Goal: Find specific page/section: Find specific page/section

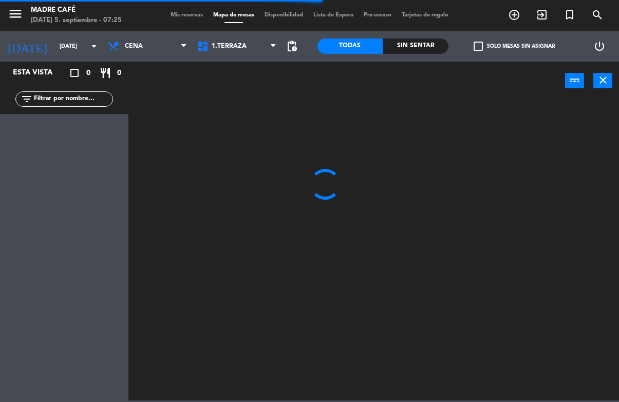
click at [173, 46] on span "Cena" at bounding box center [147, 46] width 89 height 23
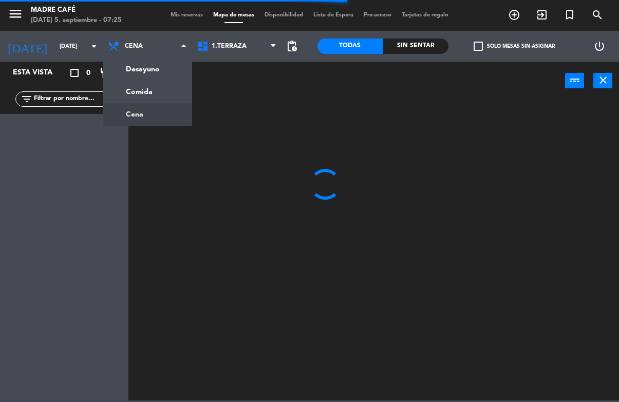
click at [137, 69] on ng-component "menu Madre Café [DATE] 5. septiembre - 07:25 Mis reservas Mapa de mesas Disponi…" at bounding box center [309, 200] width 619 height 400
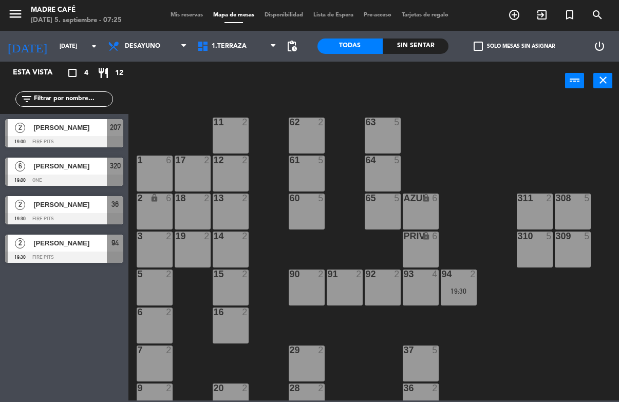
click at [143, 40] on span "Desayuno" at bounding box center [147, 46] width 89 height 23
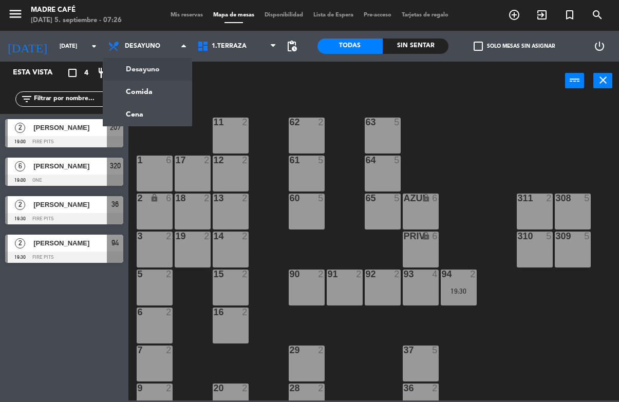
click at [136, 74] on ng-component "menu Madre Café [DATE] 5. septiembre - 07:26 Mis reservas Mapa de mesas Disponi…" at bounding box center [309, 200] width 619 height 400
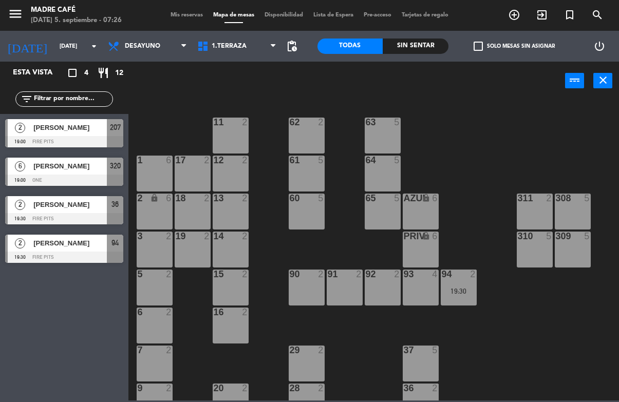
click at [135, 48] on span "Desayuno" at bounding box center [142, 46] width 35 height 7
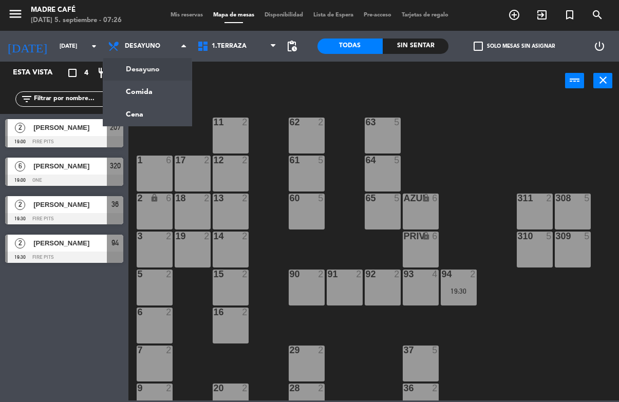
click at [142, 66] on ng-component "menu Madre Café [DATE] 5. septiembre - 07:26 Mis reservas Mapa de mesas Disponi…" at bounding box center [309, 200] width 619 height 400
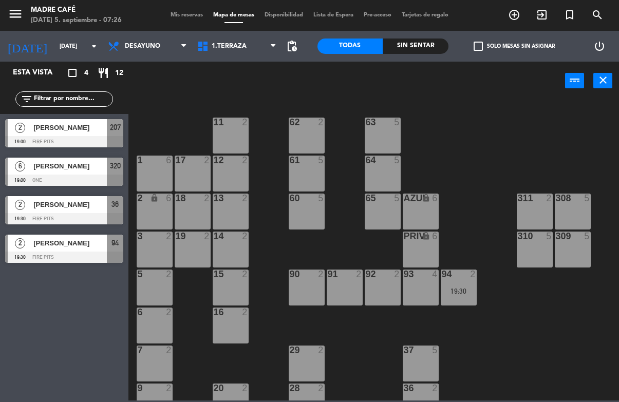
click at [136, 48] on span "Desayuno" at bounding box center [142, 46] width 35 height 7
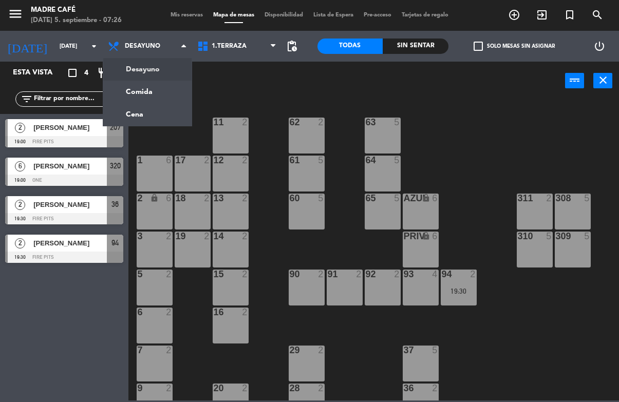
click at [140, 93] on ng-component "menu Madre Café [DATE] 5. septiembre - 07:26 Mis reservas Mapa de mesas Disponi…" at bounding box center [309, 200] width 619 height 400
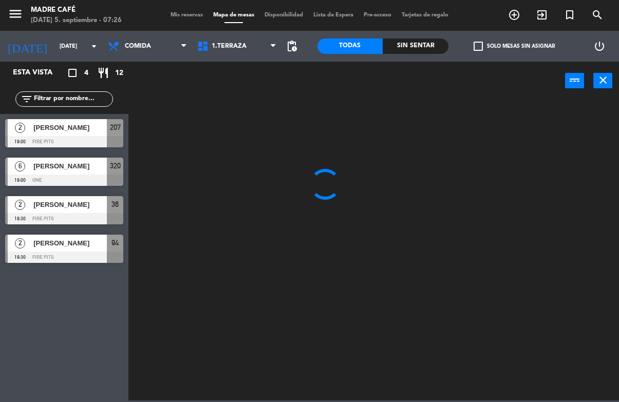
click at [141, 48] on span "Comida" at bounding box center [138, 46] width 26 height 7
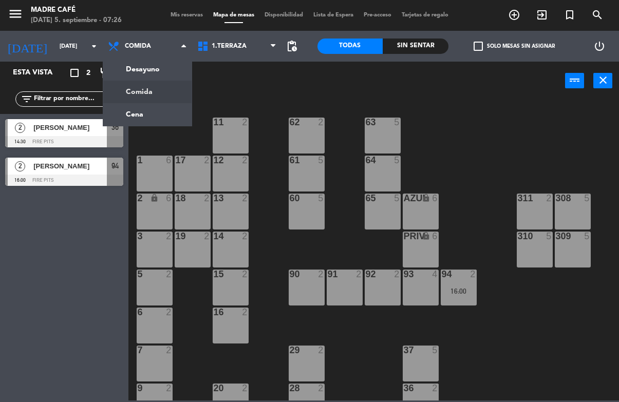
click at [138, 69] on ng-component "menu Madre Café [DATE] 5. septiembre - 07:26 Mis reservas Mapa de mesas Disponi…" at bounding box center [309, 200] width 619 height 400
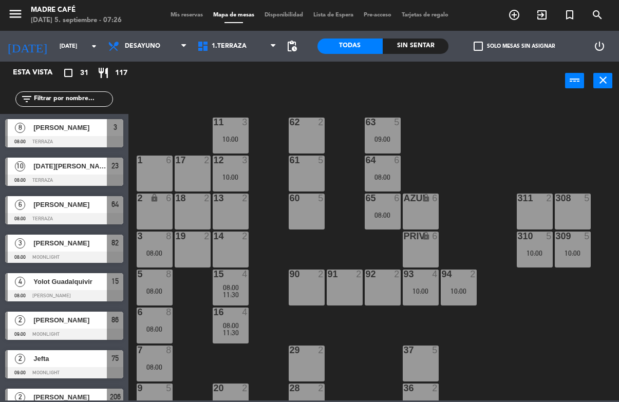
click at [63, 129] on span "[PERSON_NAME]" at bounding box center [69, 127] width 73 height 11
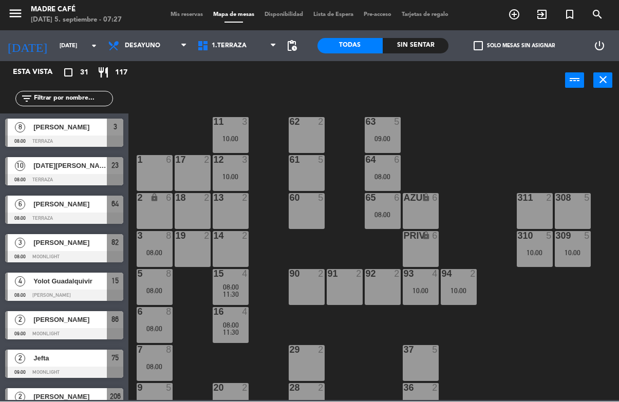
click at [37, 173] on div "[DATE][PERSON_NAME]" at bounding box center [69, 166] width 74 height 17
